Goal: Information Seeking & Learning: Learn about a topic

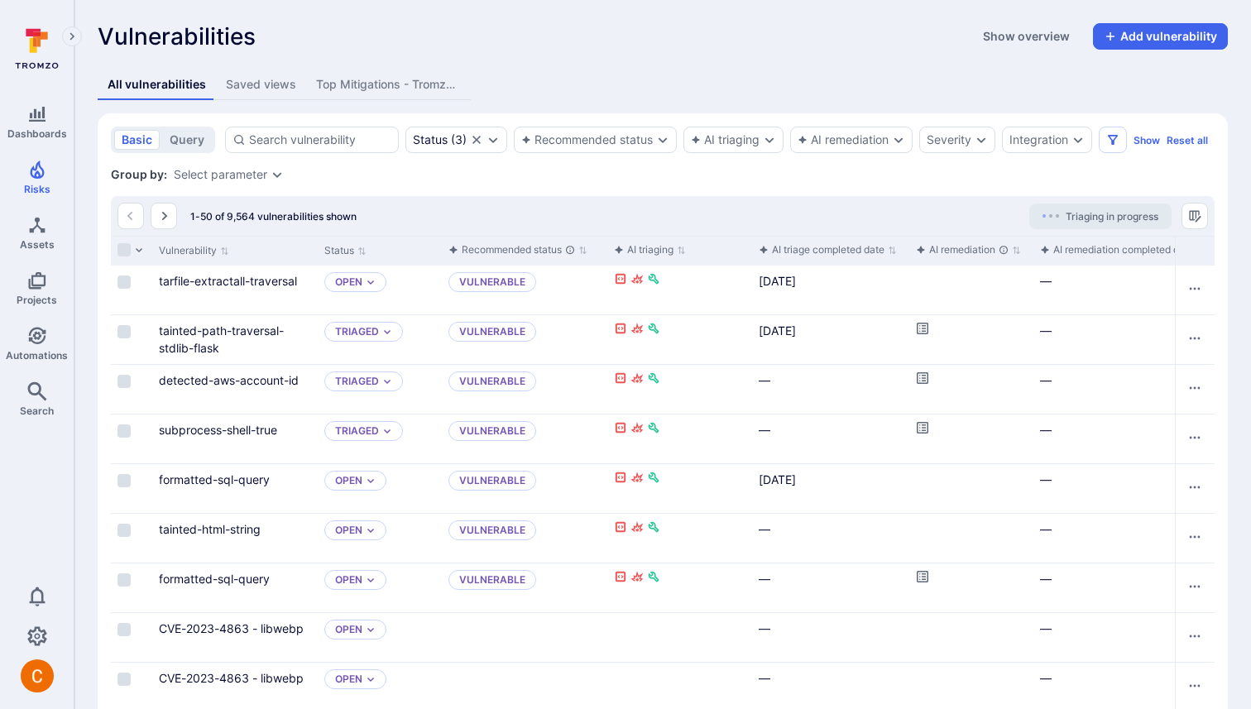
click at [740, 87] on div "All vulnerabilities Saved views Top Mitigations - Tromzo Project" at bounding box center [663, 84] width 1130 height 31
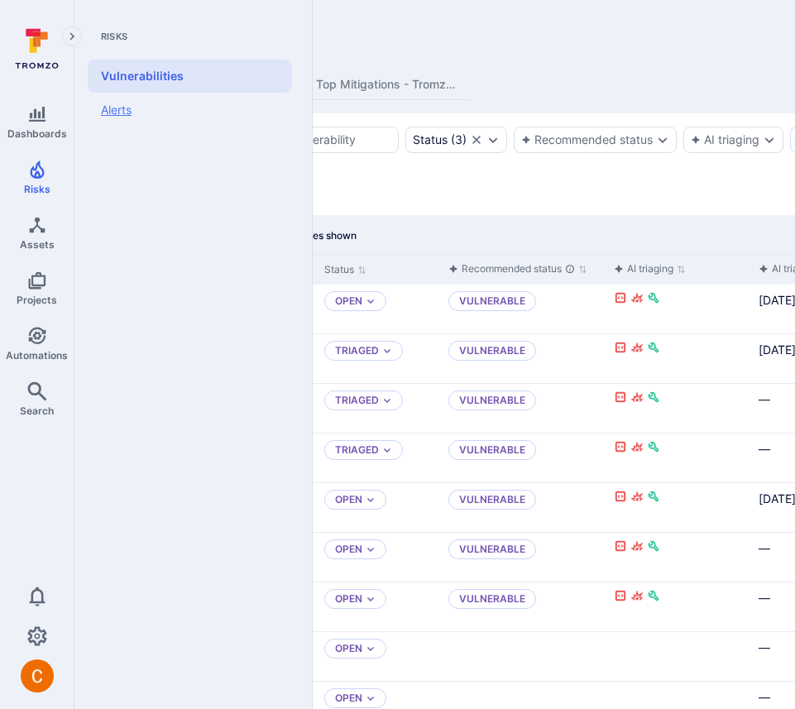
click at [135, 103] on link "Alerts" at bounding box center [190, 110] width 204 height 35
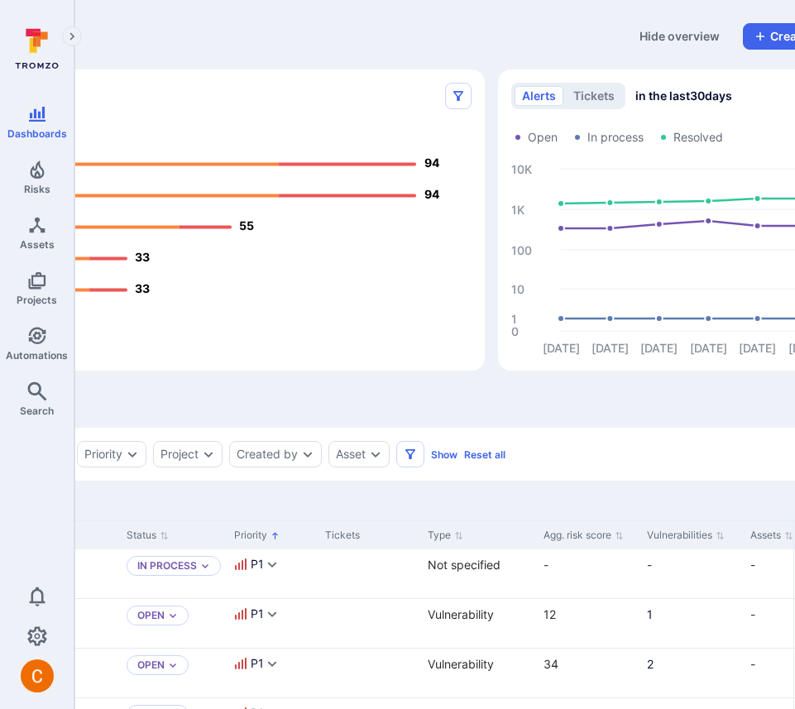
scroll to position [0, 396]
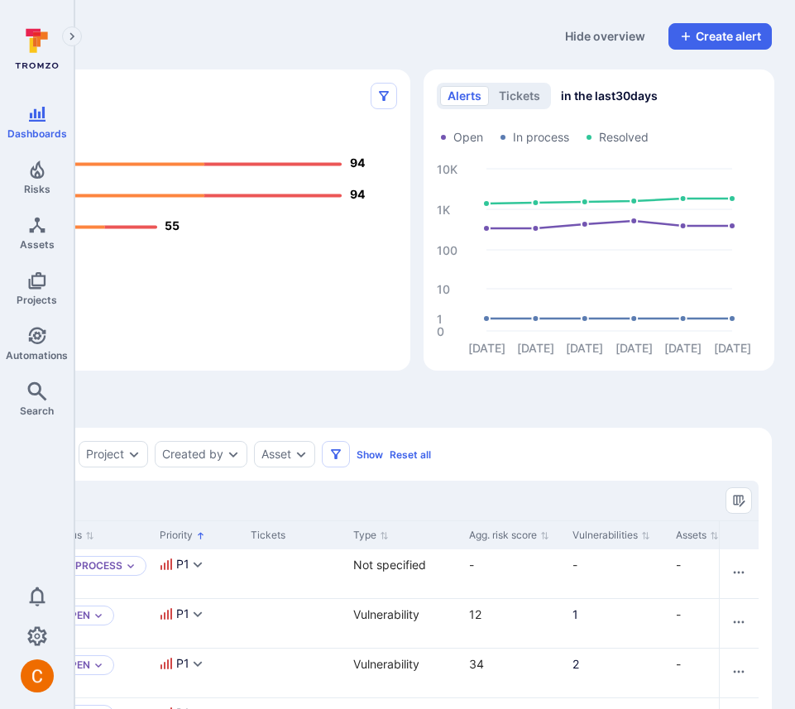
click at [603, 34] on button "Hide overview" at bounding box center [605, 36] width 100 height 26
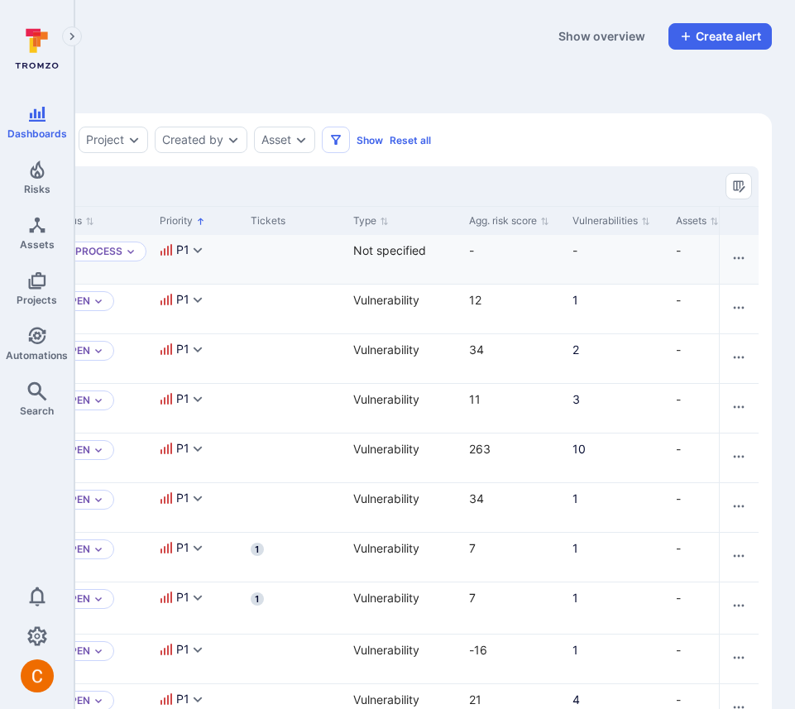
scroll to position [0, 0]
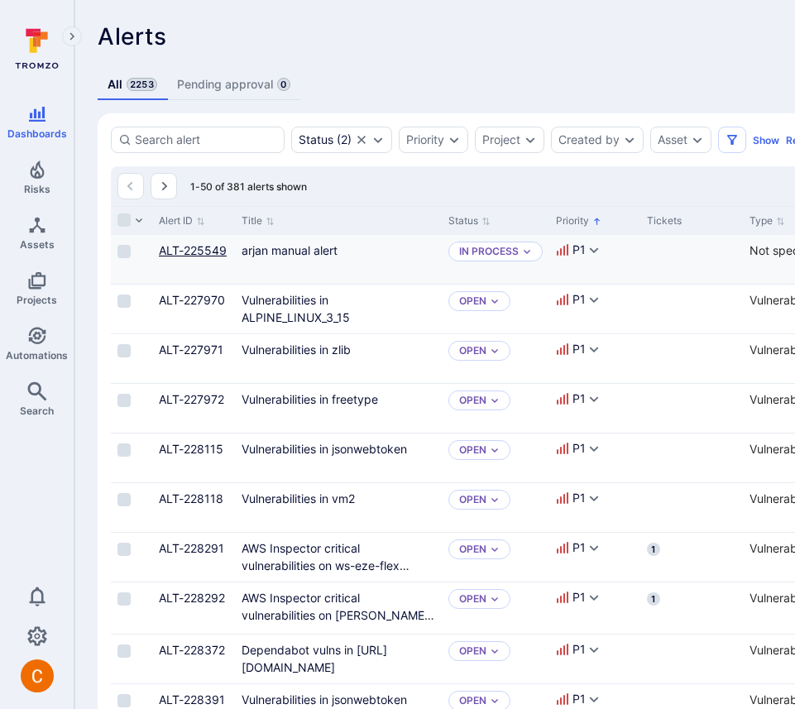
click at [210, 249] on link "ALT-225549" at bounding box center [193, 250] width 68 height 14
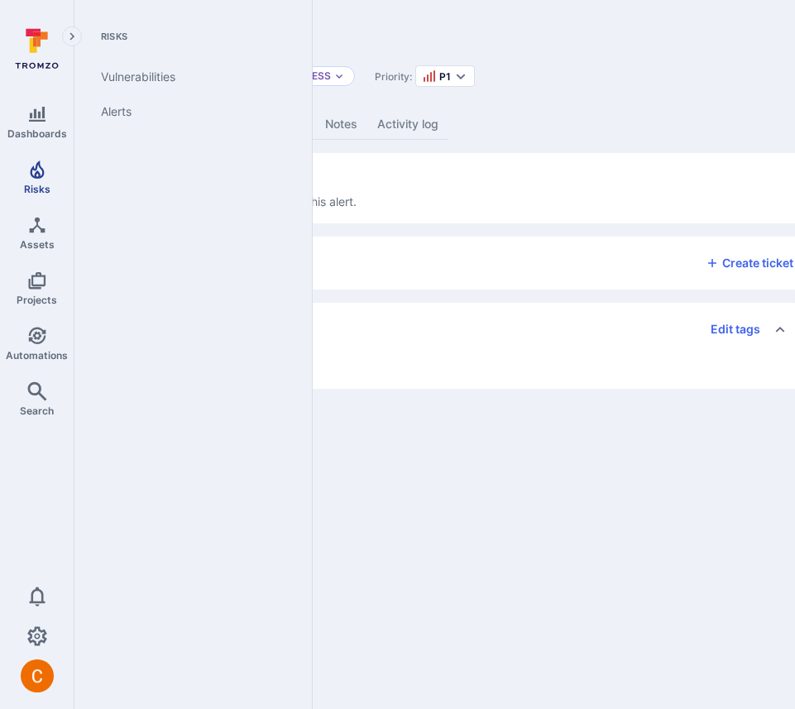
click at [34, 180] on link "Risks" at bounding box center [37, 177] width 74 height 49
click at [106, 119] on link "Alerts" at bounding box center [190, 111] width 204 height 35
